Goal: Communication & Community: Answer question/provide support

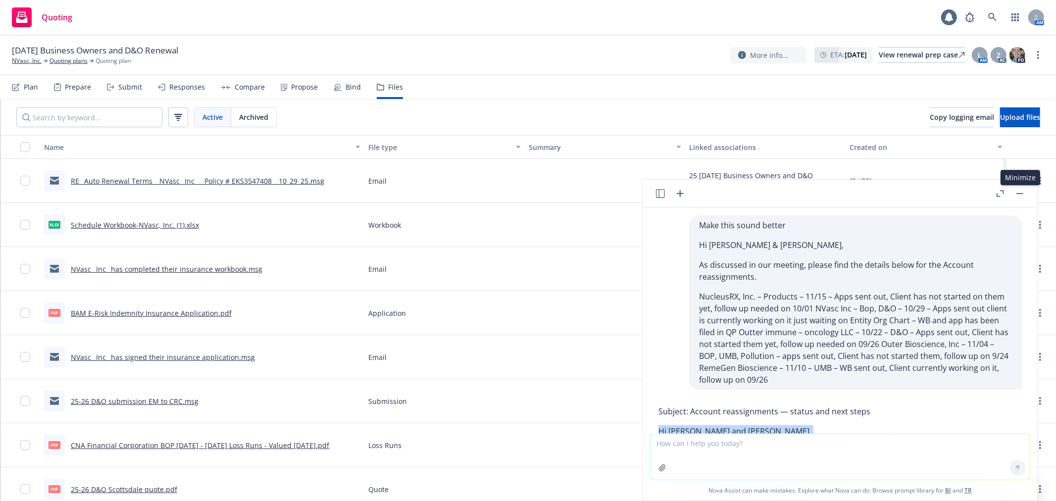
scroll to position [358, 0]
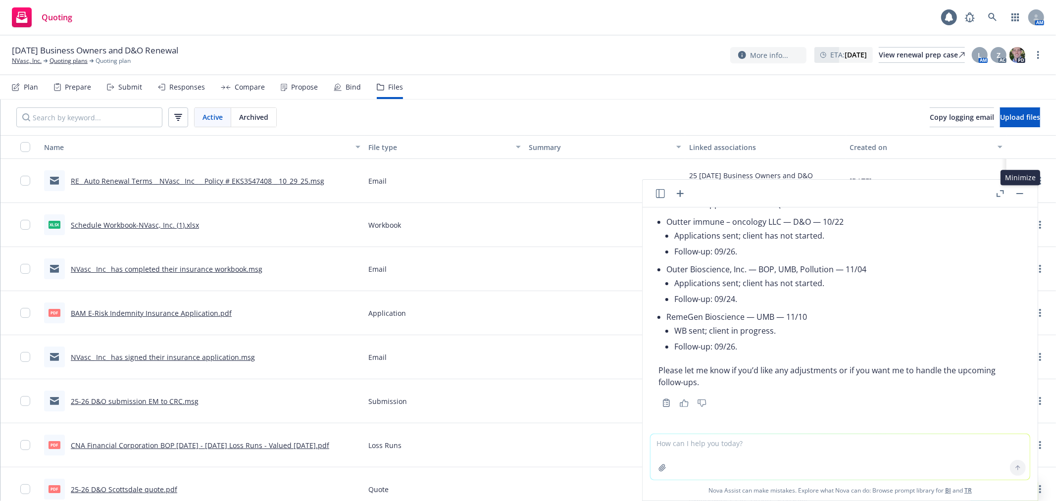
click at [592, 41] on div "[DATE] Business Owners and D&O Renewal NVasc, Inc. Quoting plans Quoting plan M…" at bounding box center [528, 56] width 1056 height 40
click at [763, 449] on textarea at bounding box center [840, 457] width 379 height 46
paste textarea "Hi [PERSON_NAME], The remaining amount due is $1,078 after the $5,264 payment. …"
type textarea "make this sound better Hi [PERSON_NAME], The remaining amount due is $1,078 aft…"
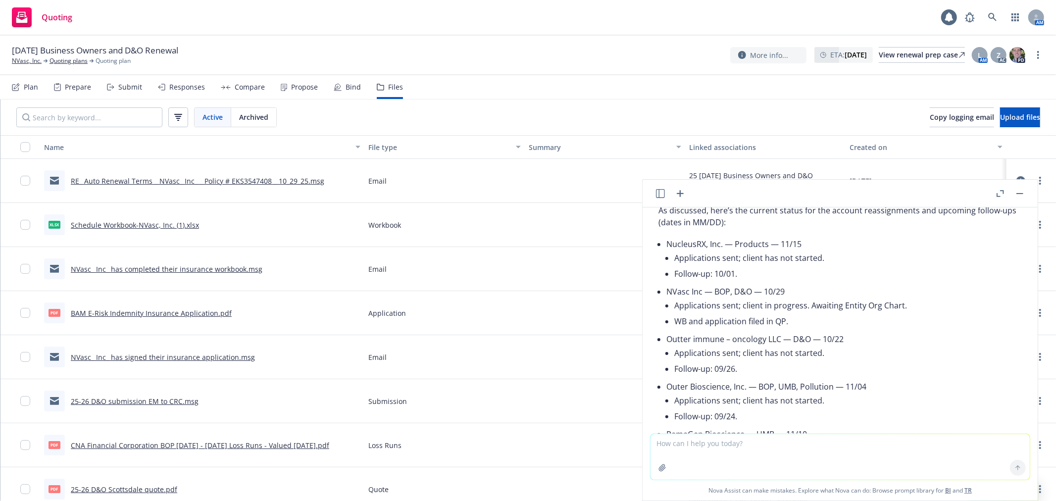
scroll to position [530, 0]
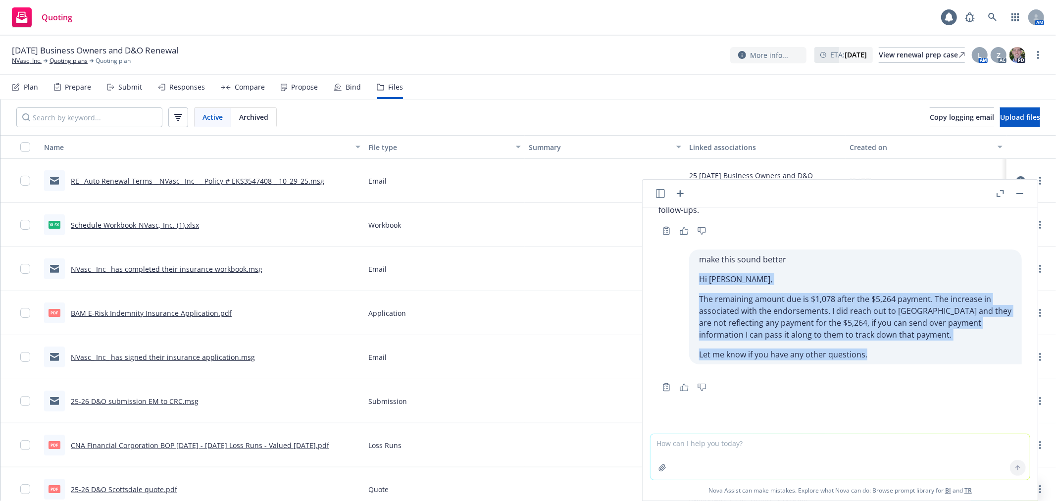
drag, startPoint x: 683, startPoint y: 280, endPoint x: 855, endPoint y: 349, distance: 184.8
click at [855, 349] on div "make this sound better Hi [PERSON_NAME], The remaining amount due is $1,078 aft…" at bounding box center [855, 307] width 333 height 115
copy div "Hi [PERSON_NAME], The remaining amount due is $1,078 after the $5,264 payment. …"
drag, startPoint x: 1021, startPoint y: 194, endPoint x: 902, endPoint y: 295, distance: 156.0
click at [1021, 194] on button "button" at bounding box center [1020, 194] width 12 height 12
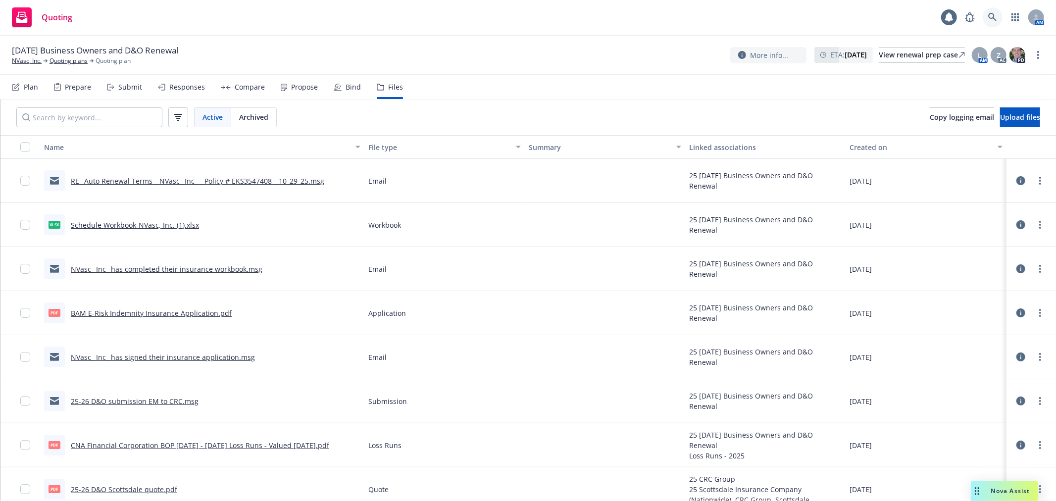
click at [1001, 20] on link at bounding box center [993, 17] width 20 height 20
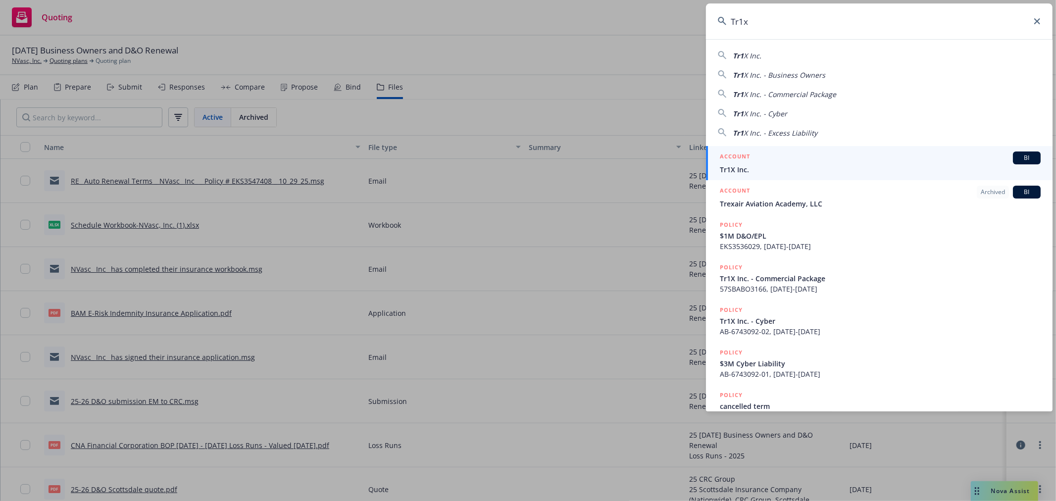
type input "Tr1x"
click at [817, 171] on span "Tr1X Inc." at bounding box center [880, 169] width 321 height 10
